Goal: Transaction & Acquisition: Purchase product/service

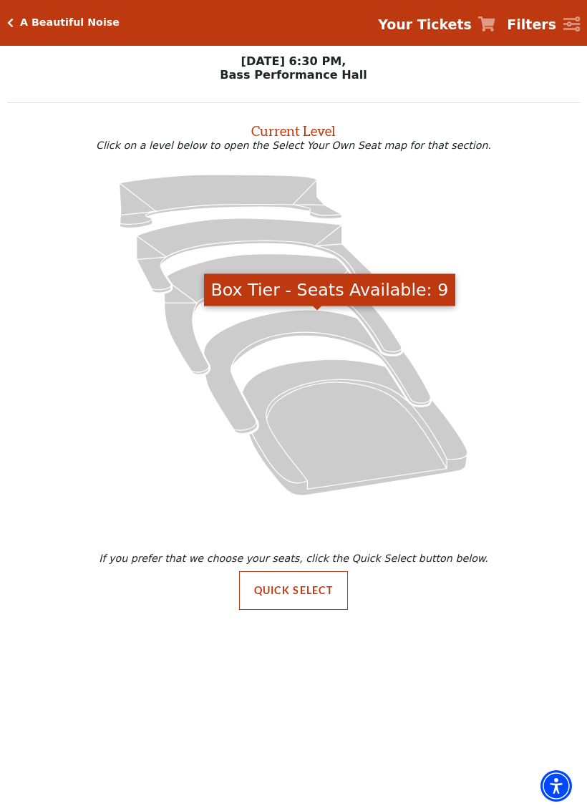
click at [293, 329] on icon "Box Tier - Seats Available: 9" at bounding box center [317, 372] width 227 height 124
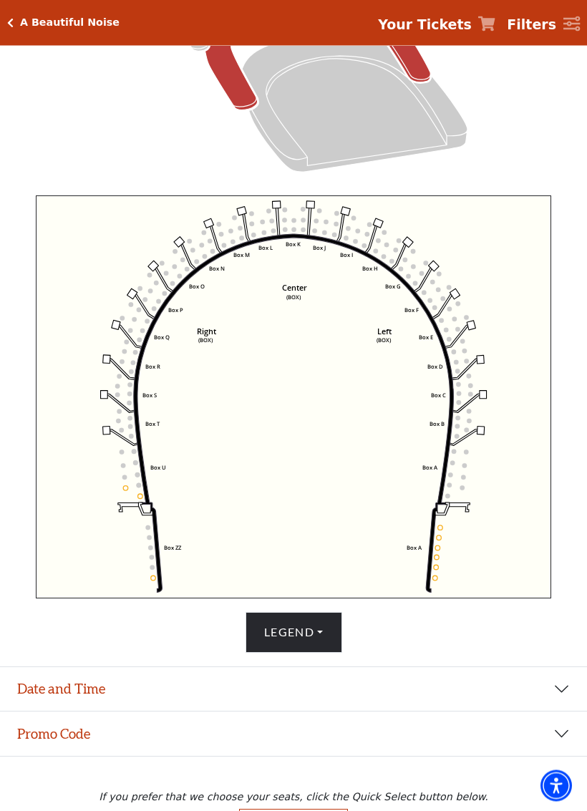
scroll to position [399, 0]
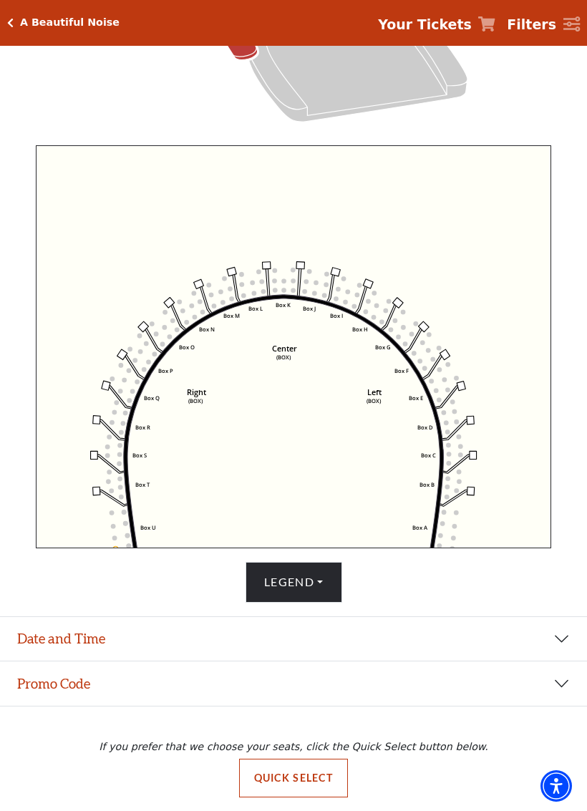
click at [7, 22] on icon "Click here to go back to filters" at bounding box center [10, 23] width 6 height 10
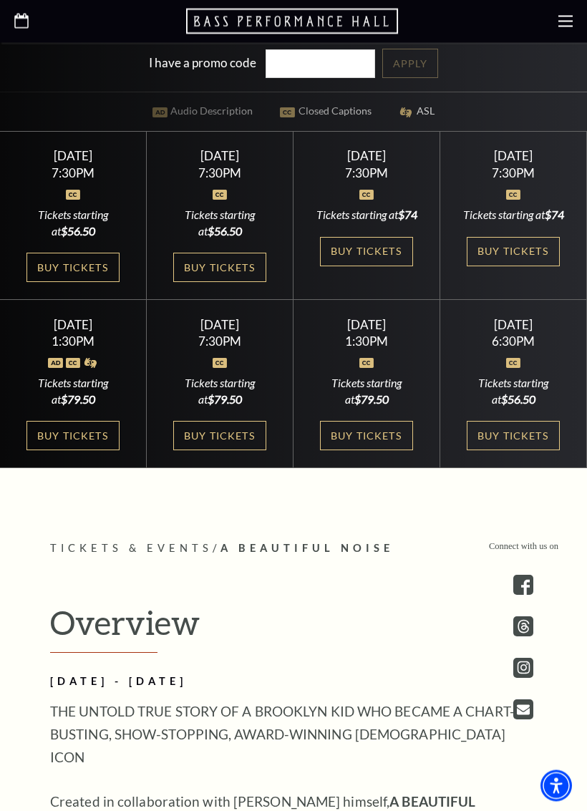
scroll to position [656, 0]
click at [520, 450] on link "Buy Tickets" at bounding box center [513, 435] width 93 height 29
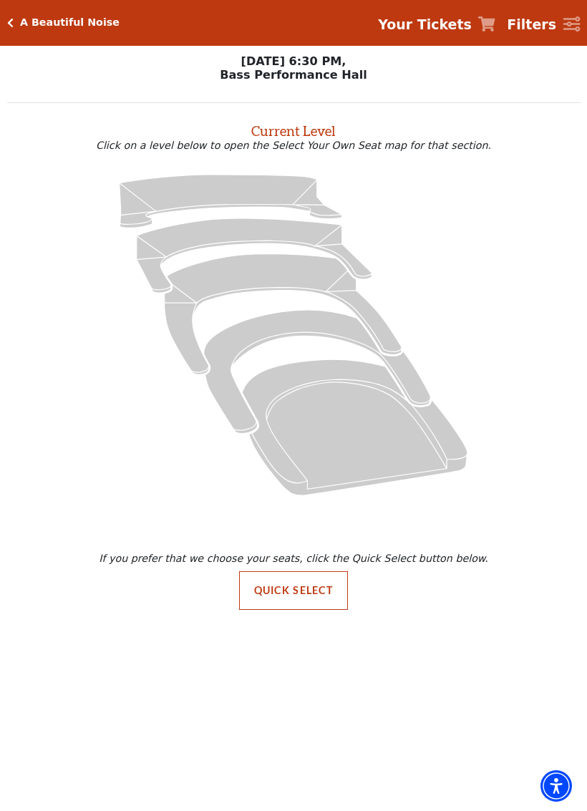
click at [292, 600] on button "Quick Select" at bounding box center [294, 590] width 110 height 39
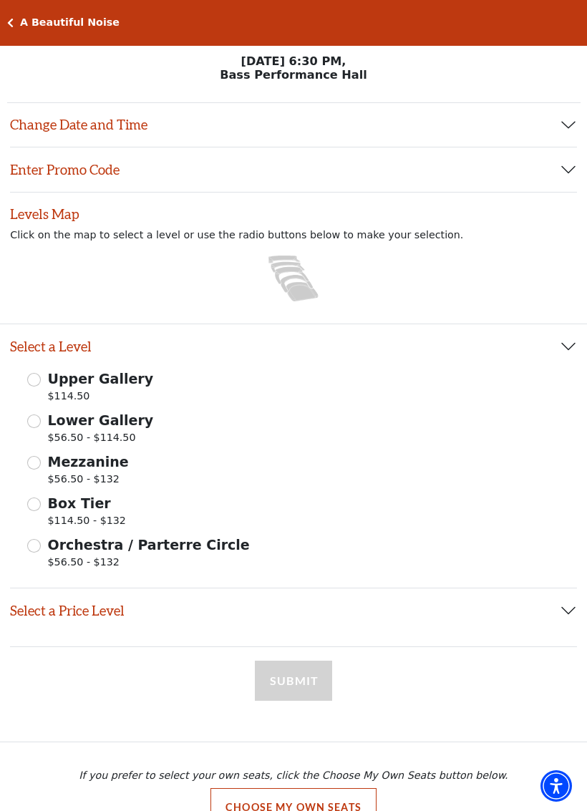
click at [48, 467] on span "Mezzanine" at bounding box center [88, 462] width 81 height 16
click at [41, 467] on input "Mezzanine $56.50 - $132" at bounding box center [34, 463] width 14 height 14
radio input "true"
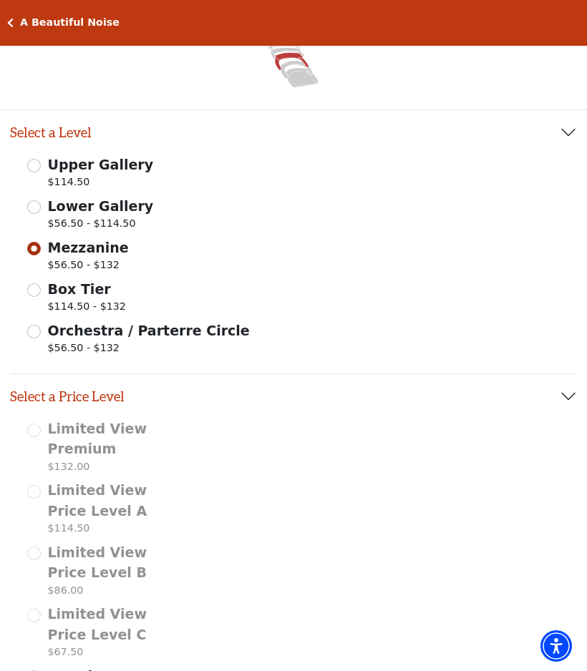
scroll to position [212, 0]
